Goal: Communication & Community: Answer question/provide support

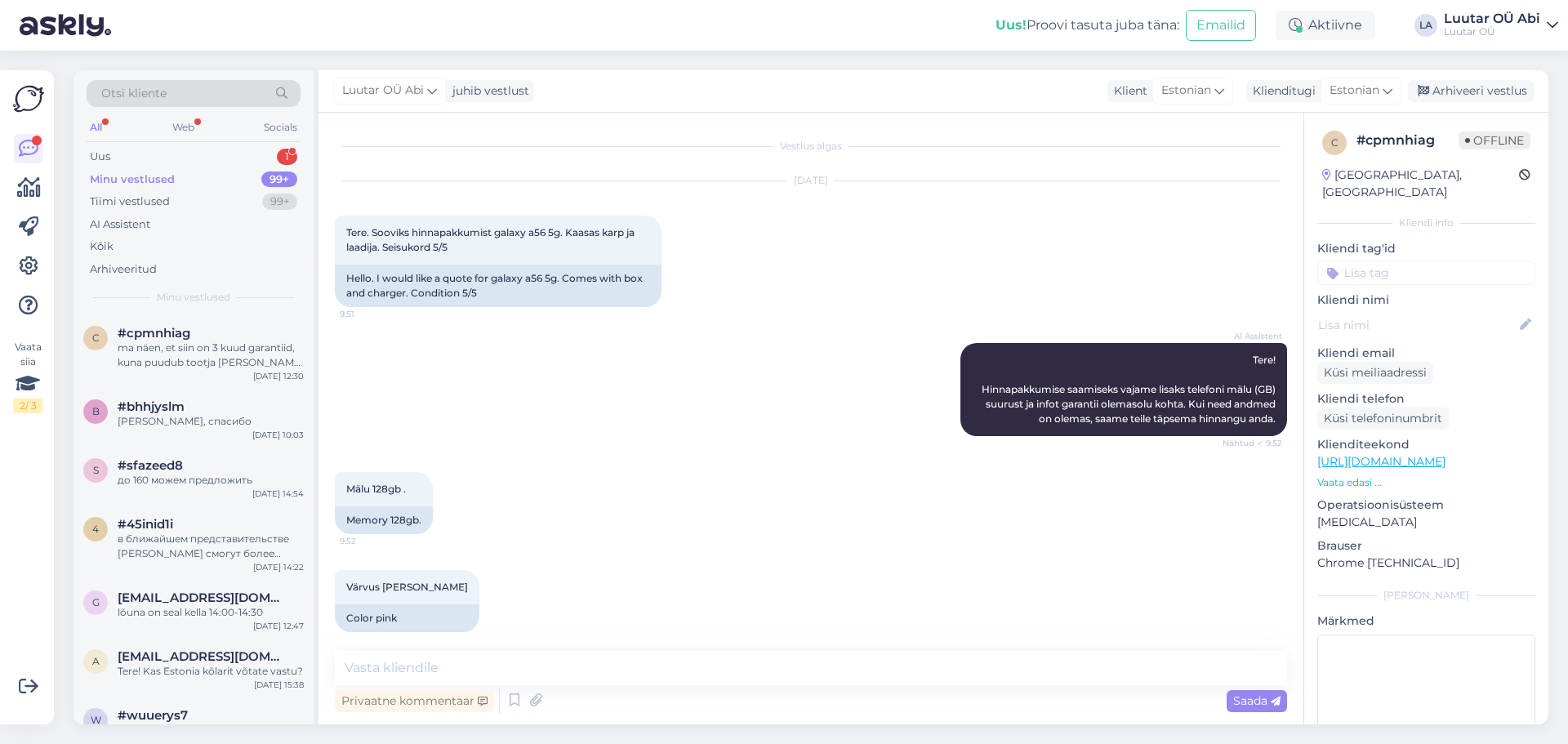
scroll to position [3467, 0]
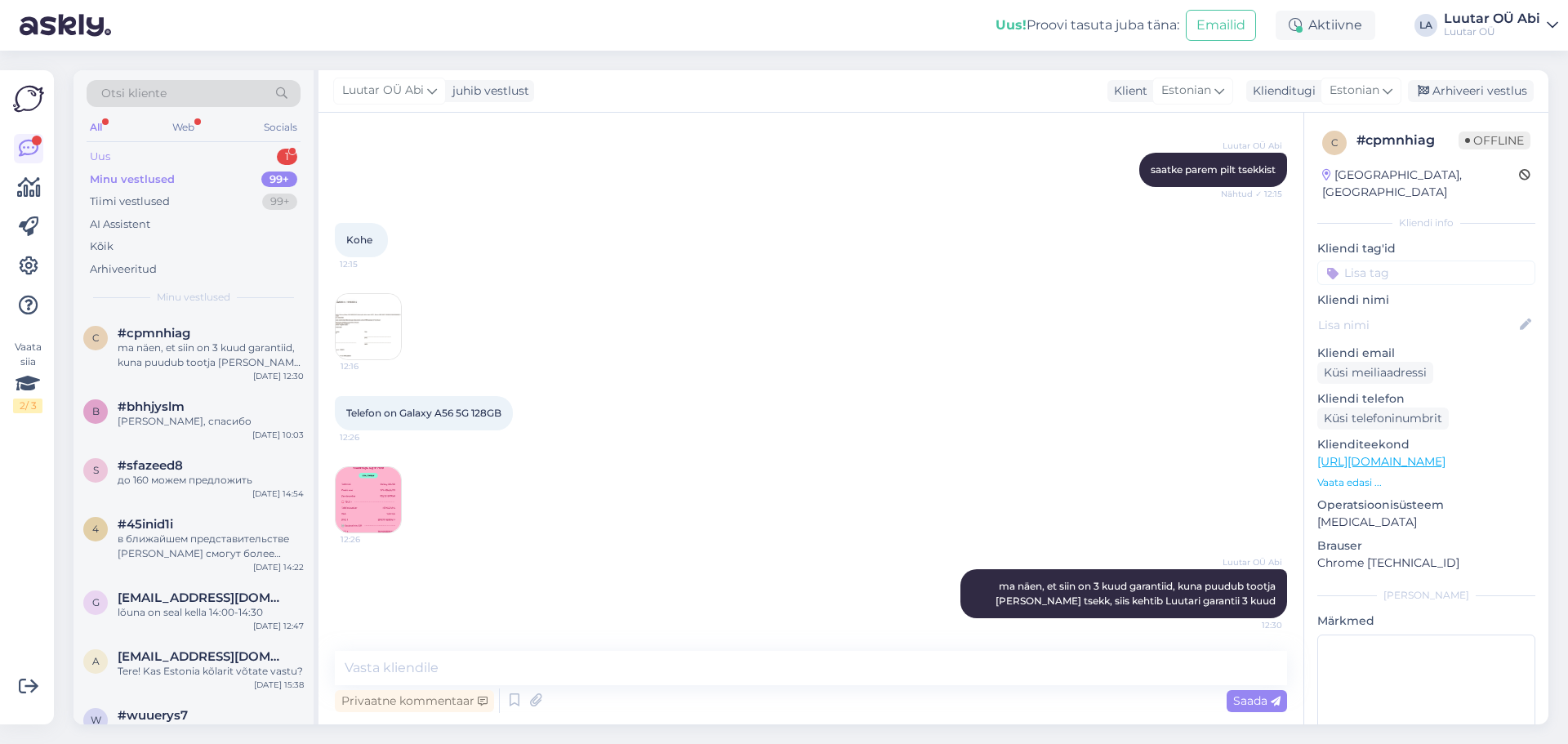
click at [151, 147] on div "Uus 1" at bounding box center [194, 157] width 214 height 23
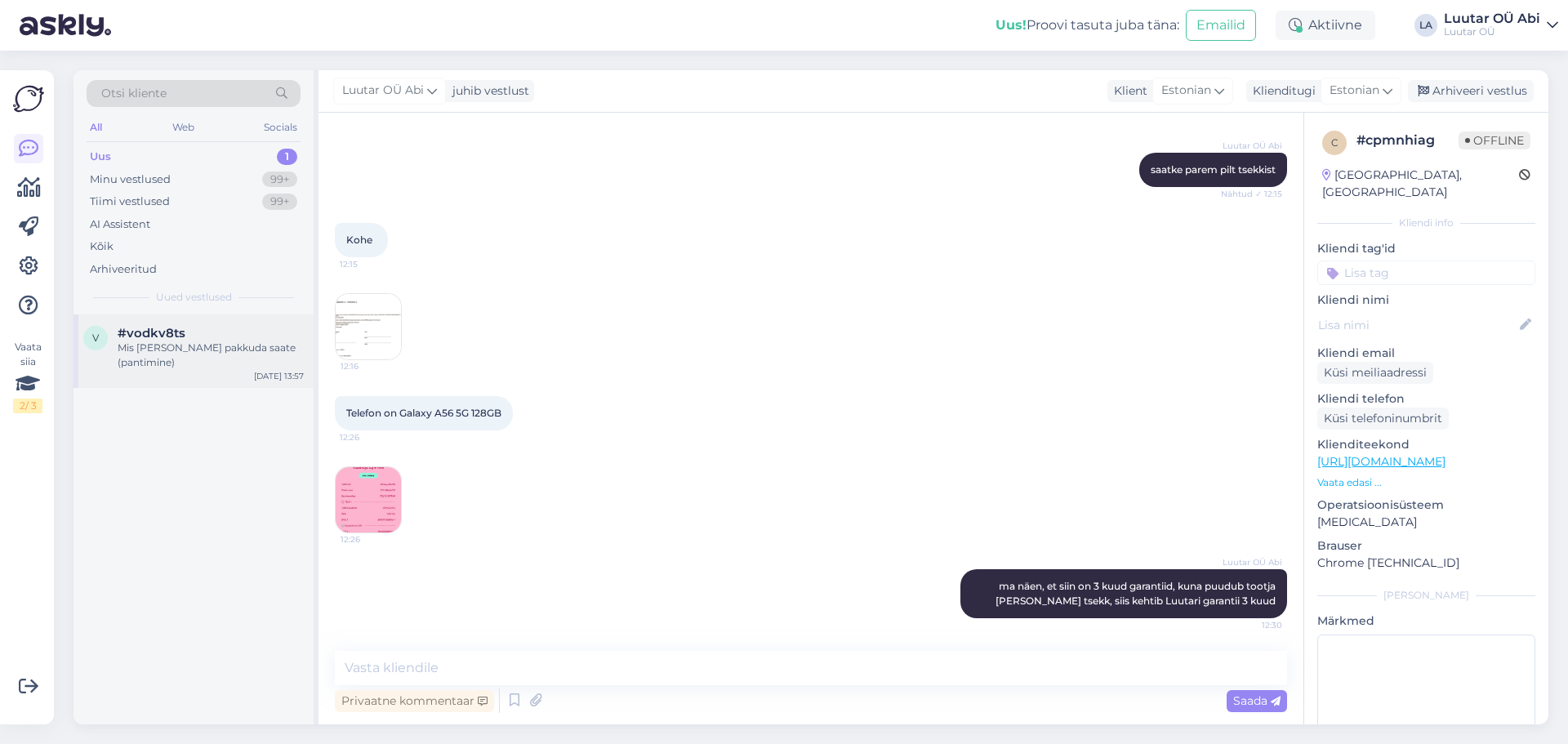
click at [206, 320] on div "v #vodkv8ts Mis [PERSON_NAME] pakkuda saate (pantimine) [DATE] 13:57" at bounding box center [193, 351] width 240 height 73
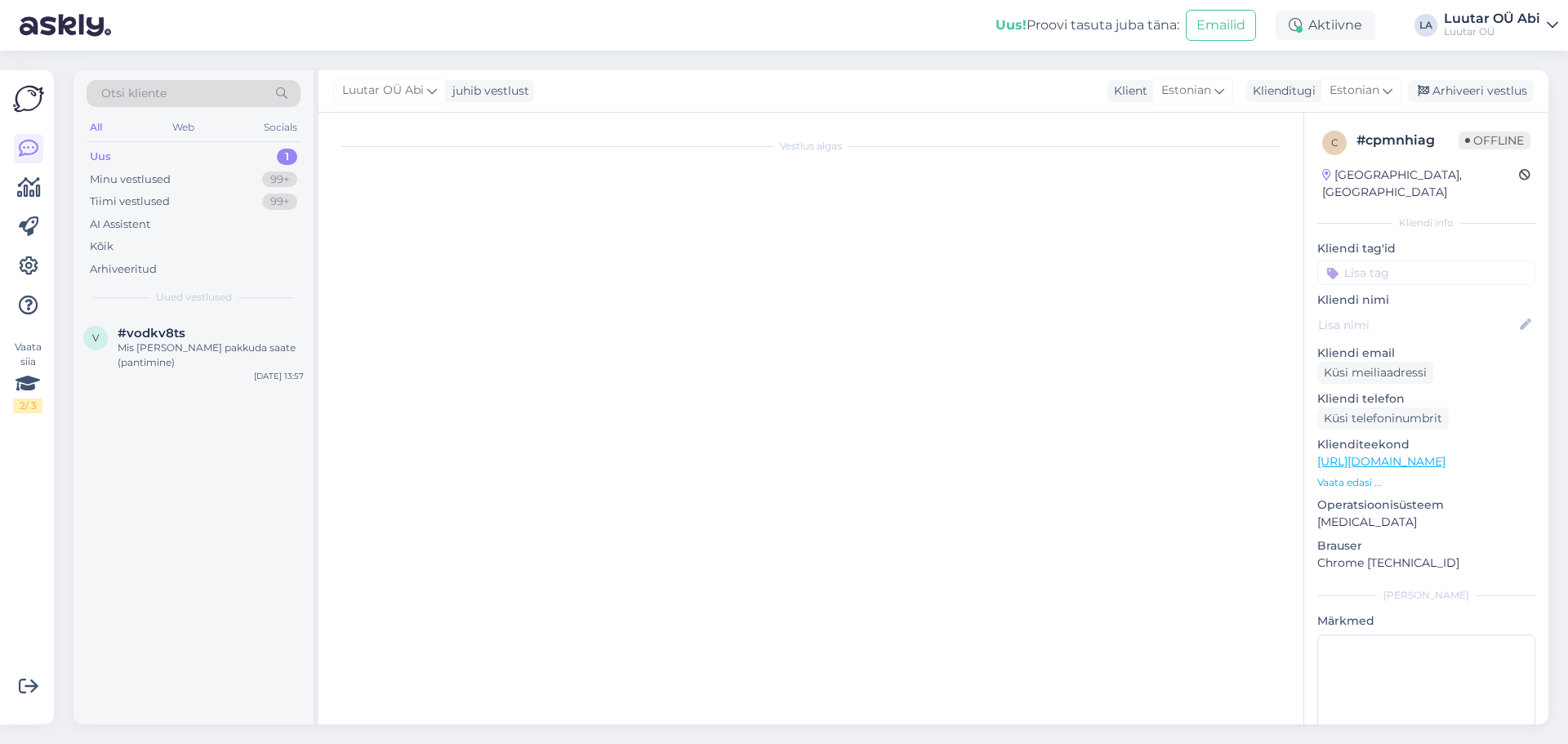
scroll to position [0, 0]
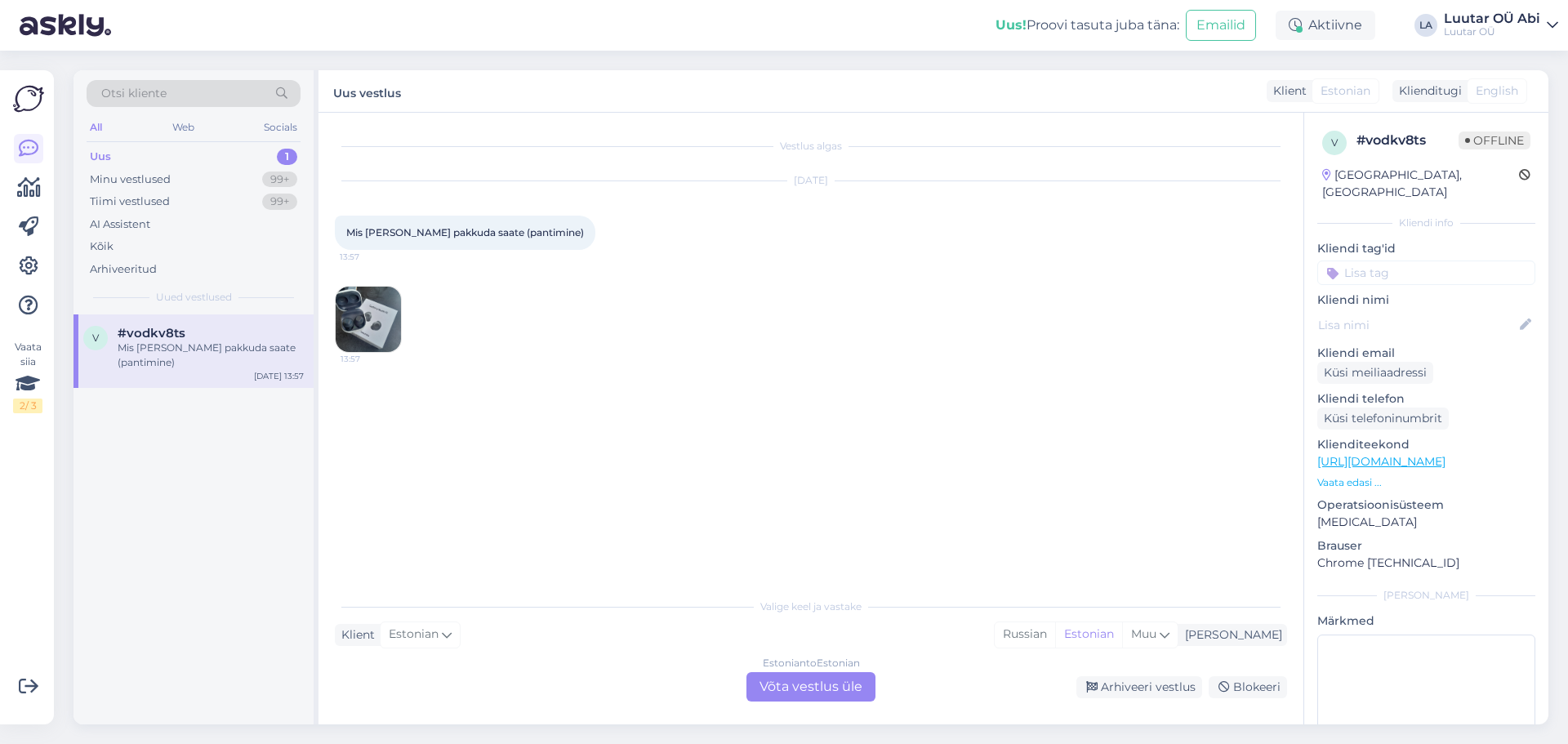
click at [392, 317] on img at bounding box center [368, 319] width 66 height 66
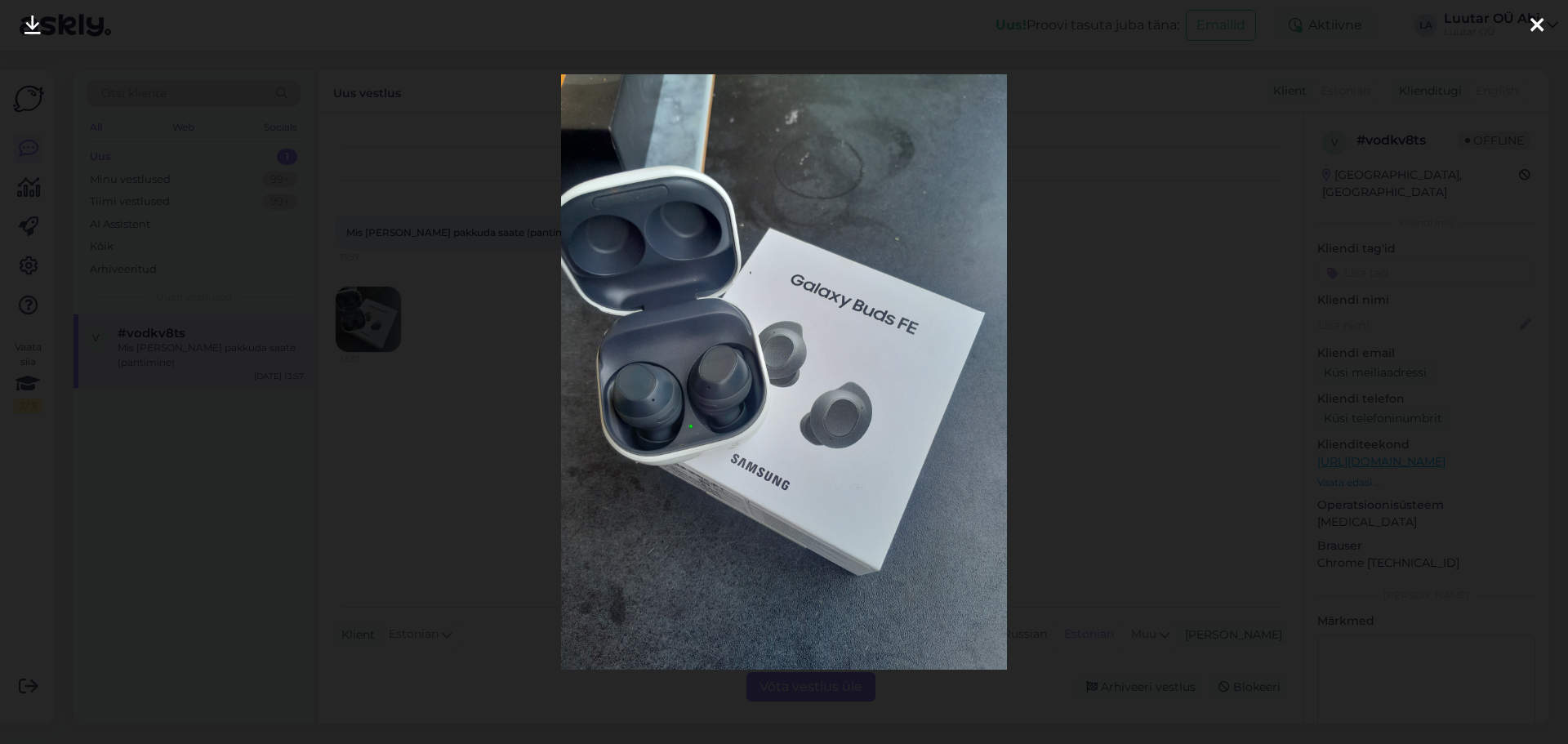
click at [1088, 301] on div at bounding box center [784, 372] width 1568 height 744
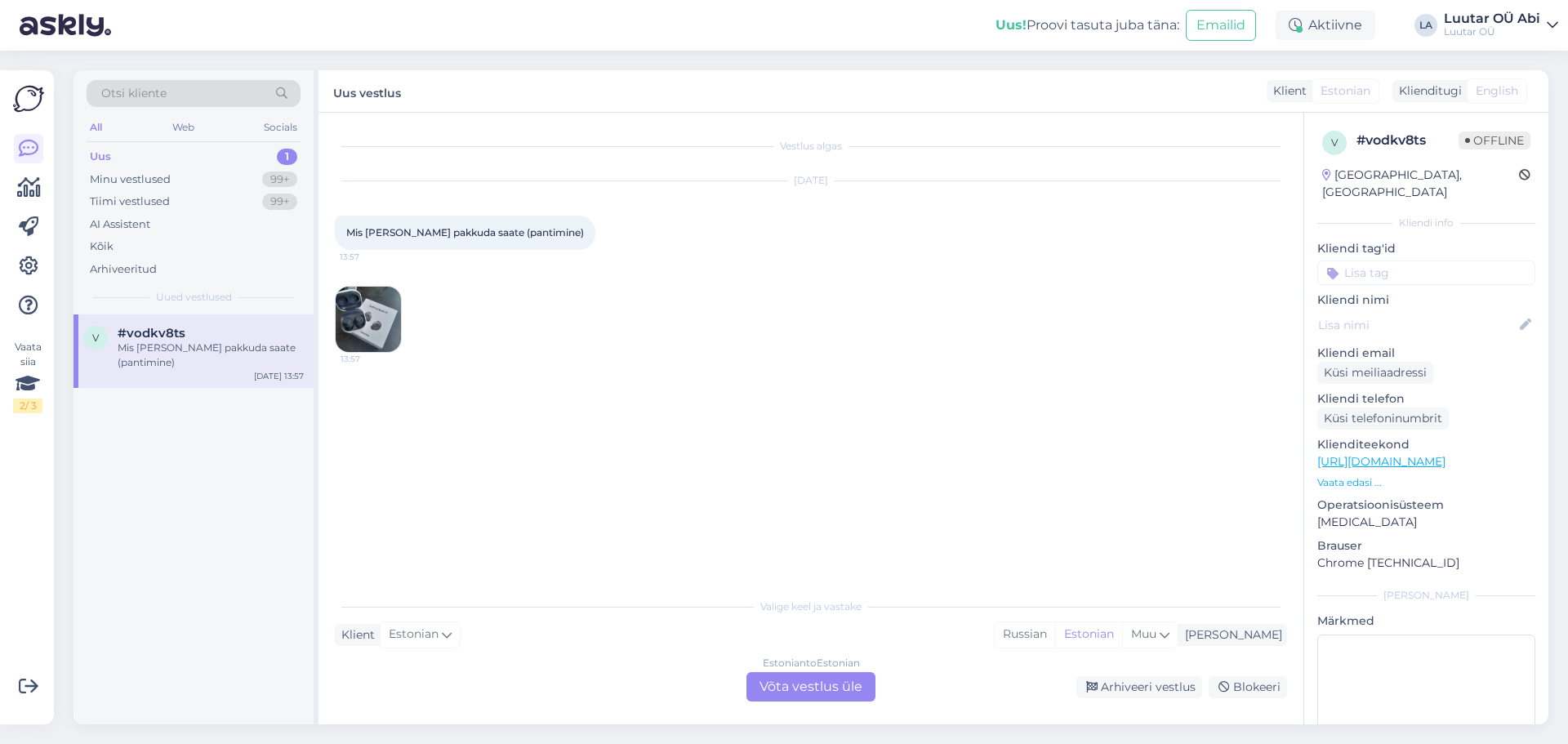
click at [367, 326] on img at bounding box center [368, 319] width 66 height 66
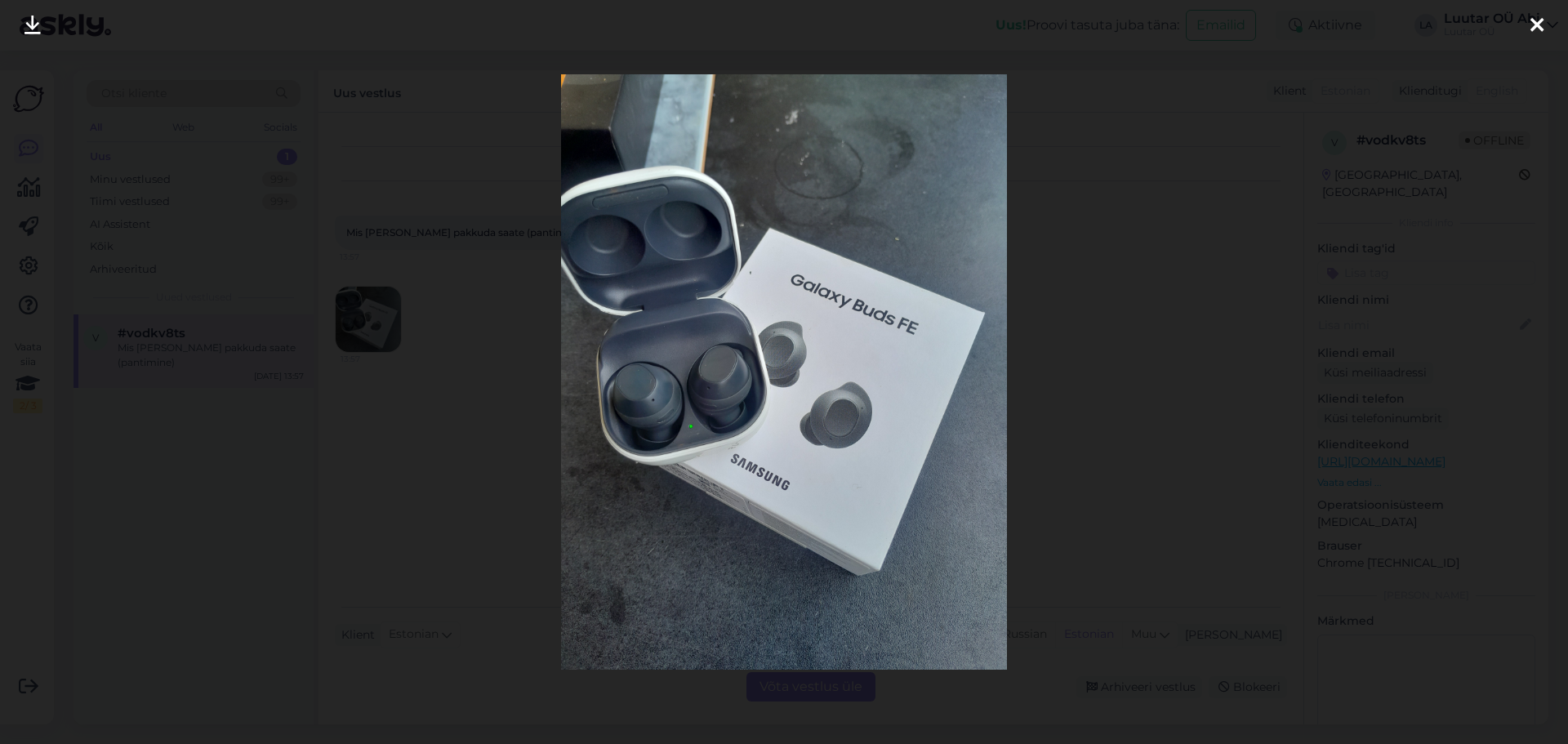
click at [1189, 347] on div at bounding box center [784, 372] width 1568 height 744
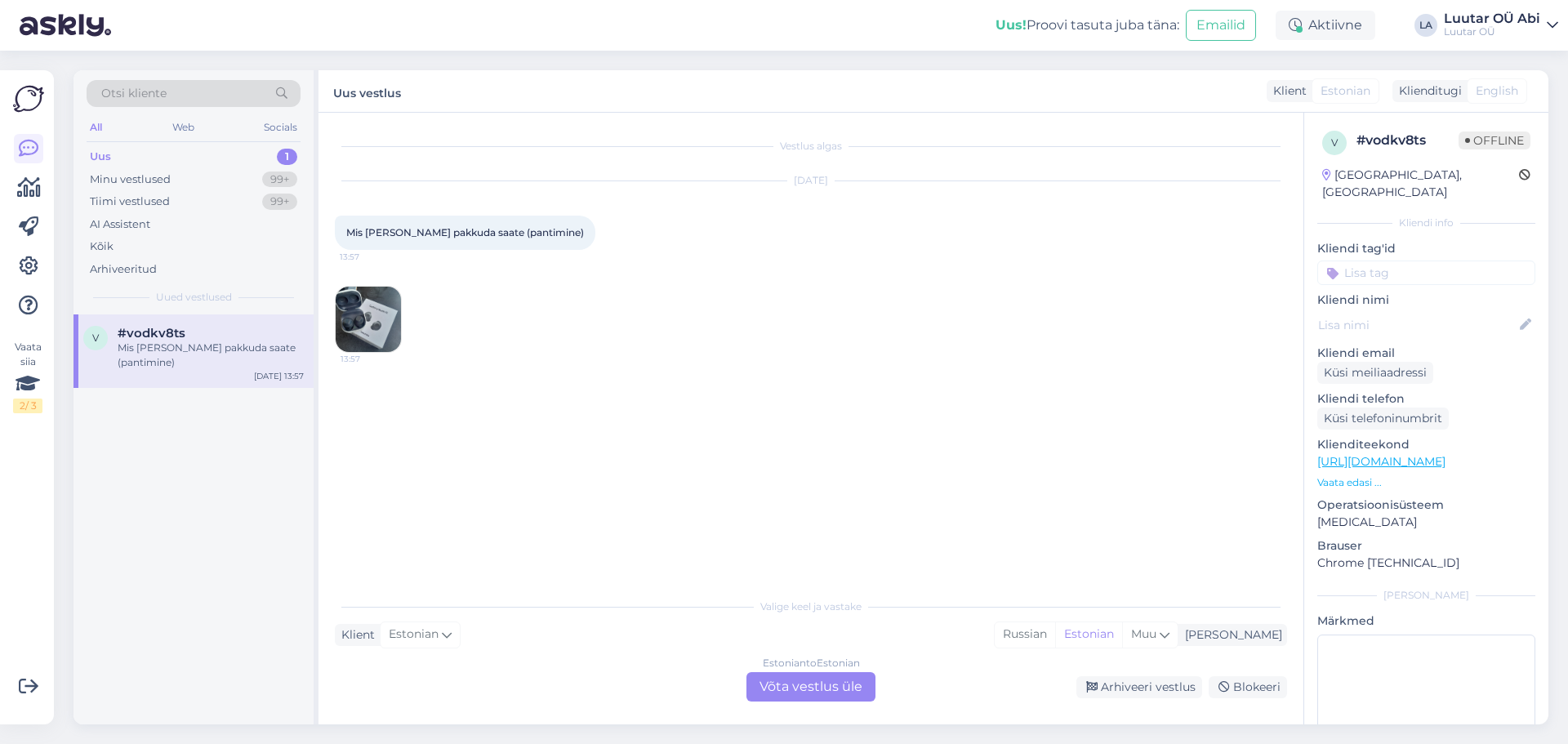
click at [404, 335] on div "[DATE] Mis [PERSON_NAME] pakkuda saate (pantimine) 13:57 13:57" at bounding box center [811, 267] width 952 height 207
click at [357, 325] on img at bounding box center [368, 319] width 66 height 66
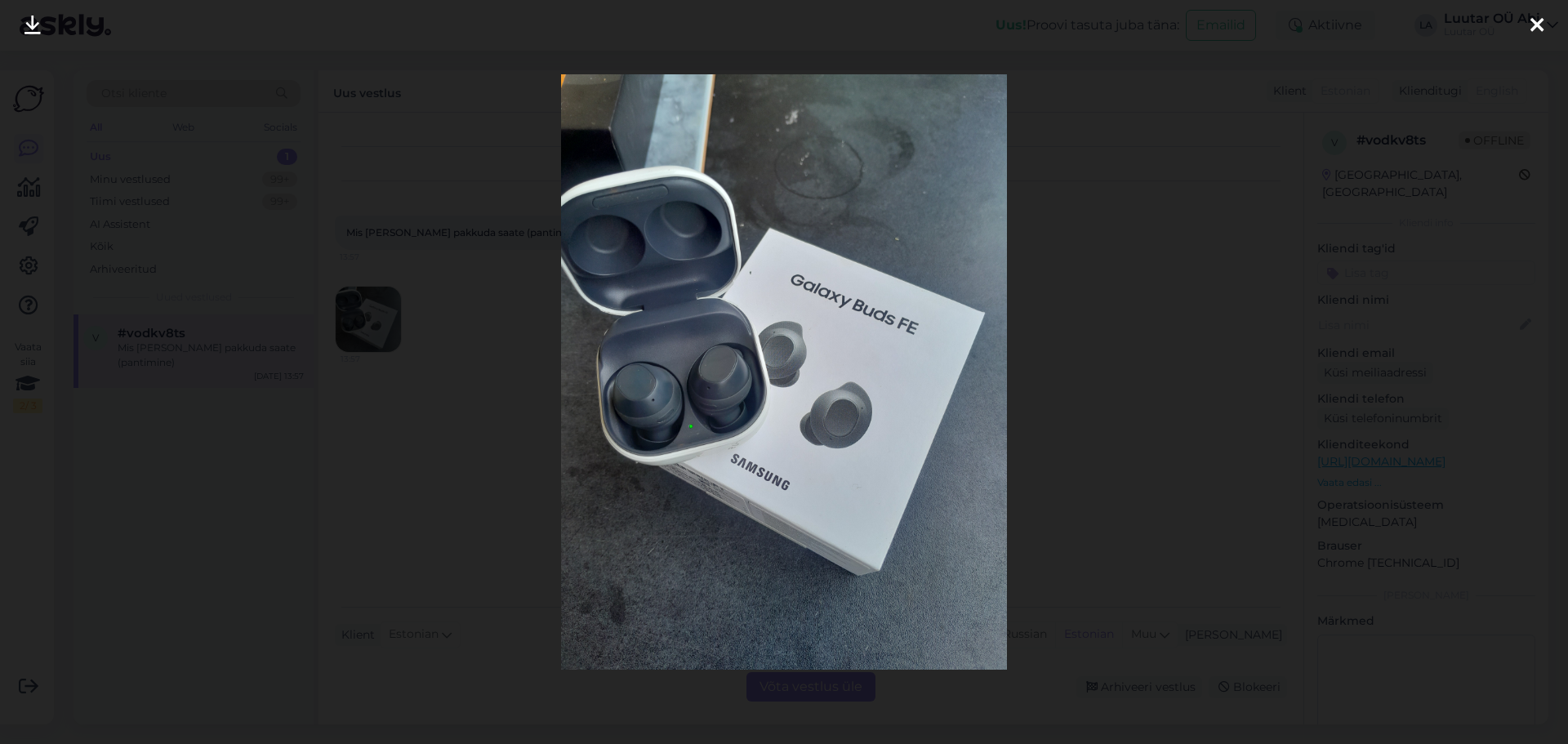
click at [650, 398] on img at bounding box center [784, 372] width 447 height 596
click at [651, 397] on img at bounding box center [784, 372] width 447 height 596
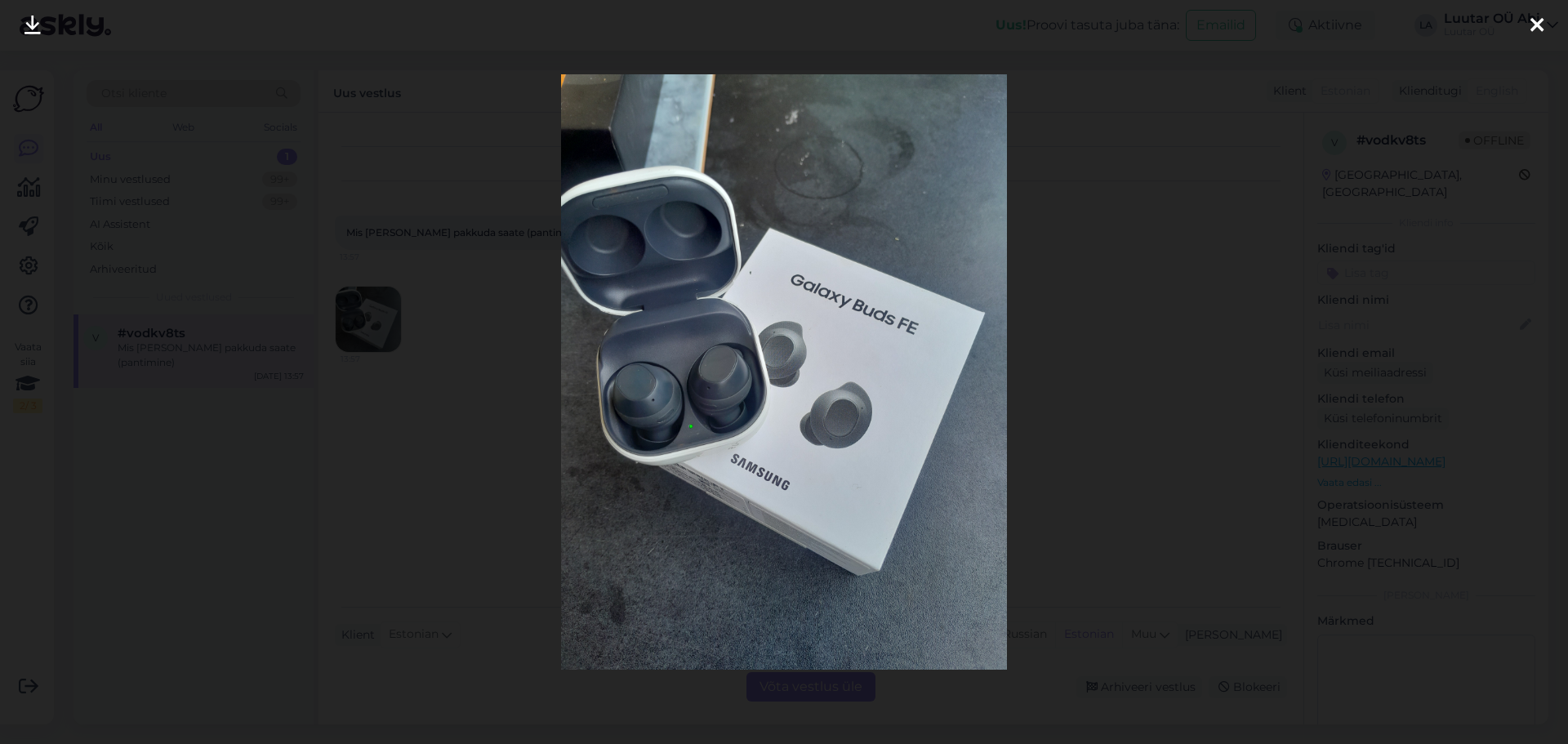
click at [661, 513] on img at bounding box center [784, 372] width 447 height 596
drag, startPoint x: 36, startPoint y: 19, endPoint x: 111, endPoint y: 76, distance: 94.2
click at [36, 19] on icon at bounding box center [32, 25] width 16 height 21
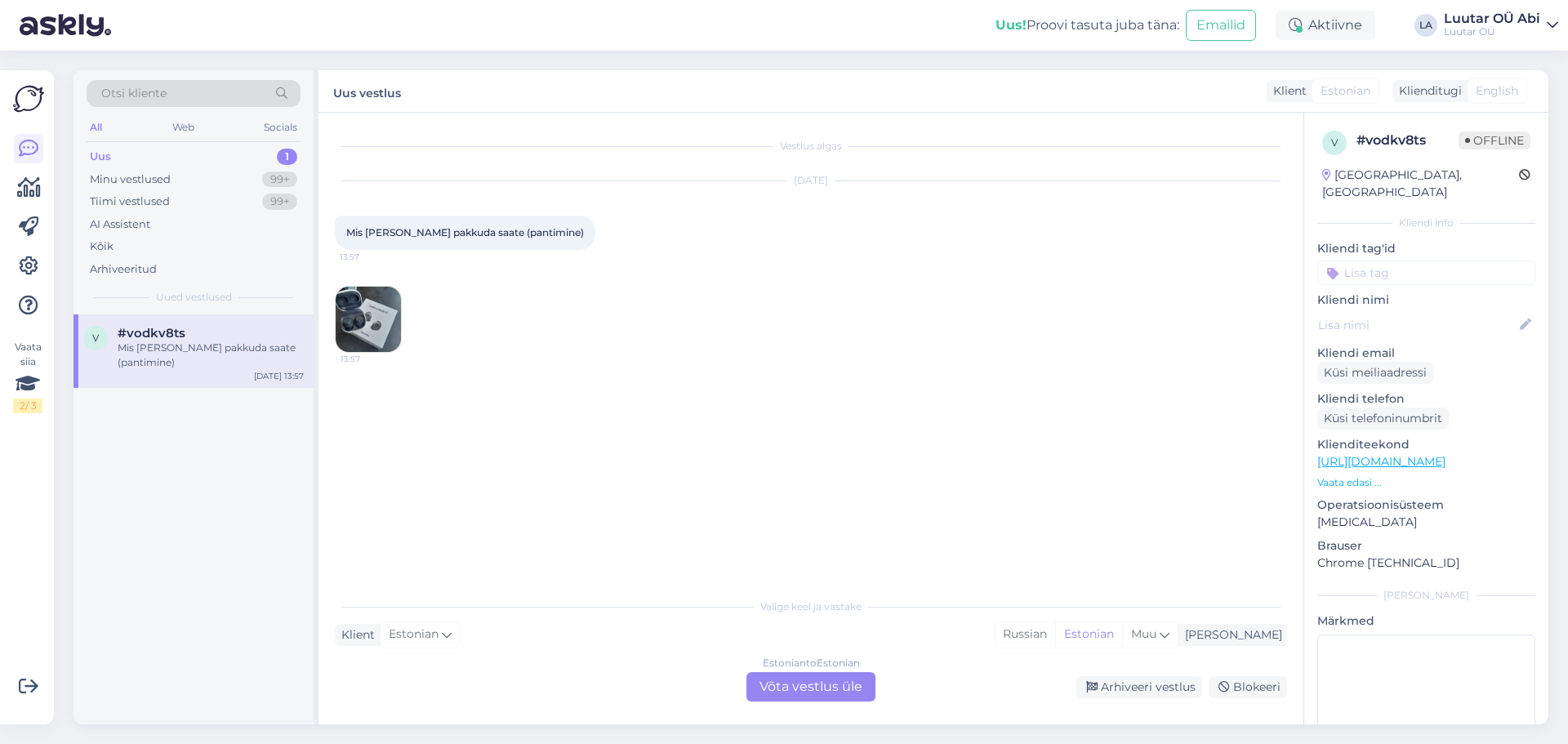
click at [811, 684] on div "Estonian to Estonian Võta vestlus üle" at bounding box center [811, 687] width 129 height 29
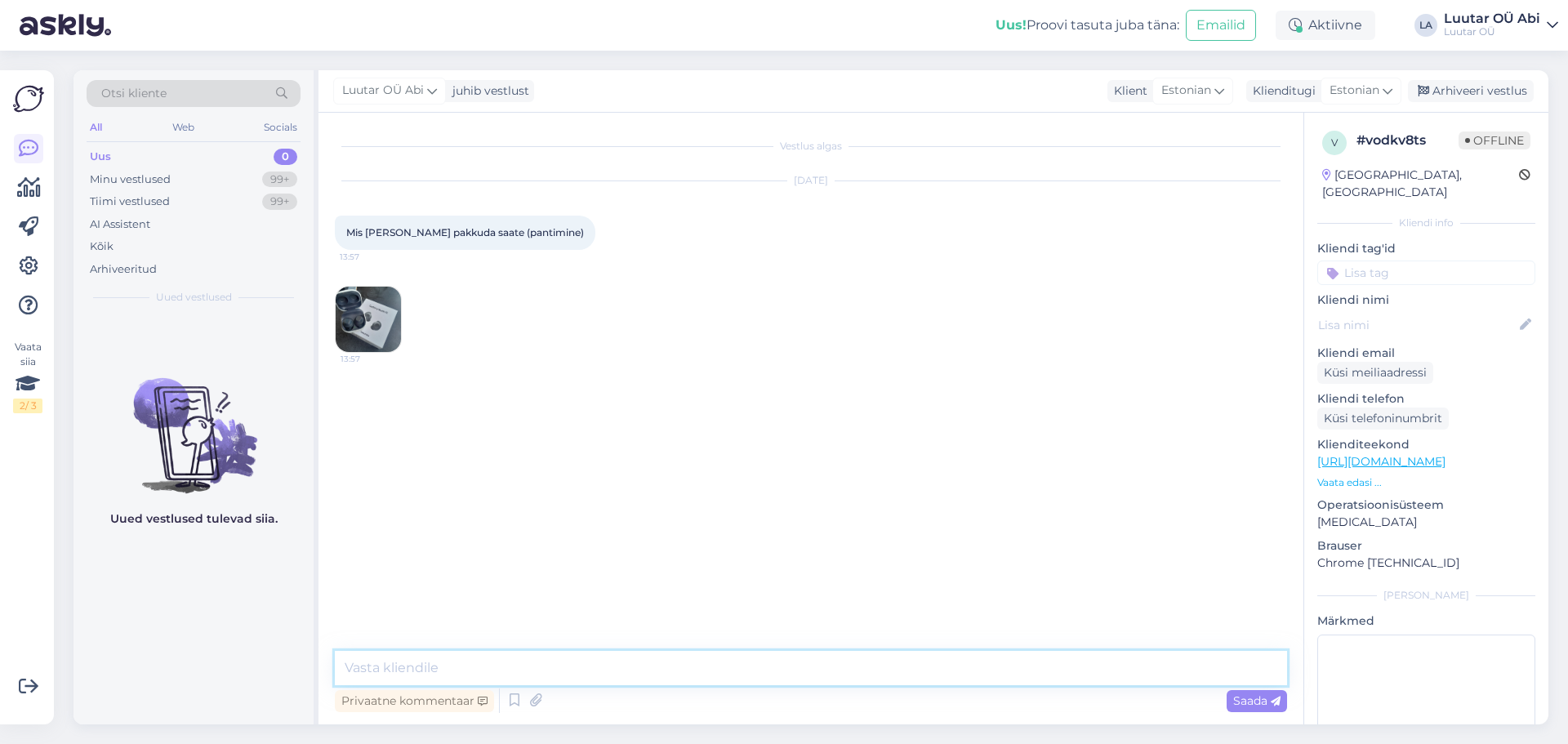
click at [740, 662] on textarea at bounding box center [811, 668] width 952 height 35
type textarea "Tere!"
type textarea "kuni 20€ [PERSON_NAME]"
